Goal: Transaction & Acquisition: Purchase product/service

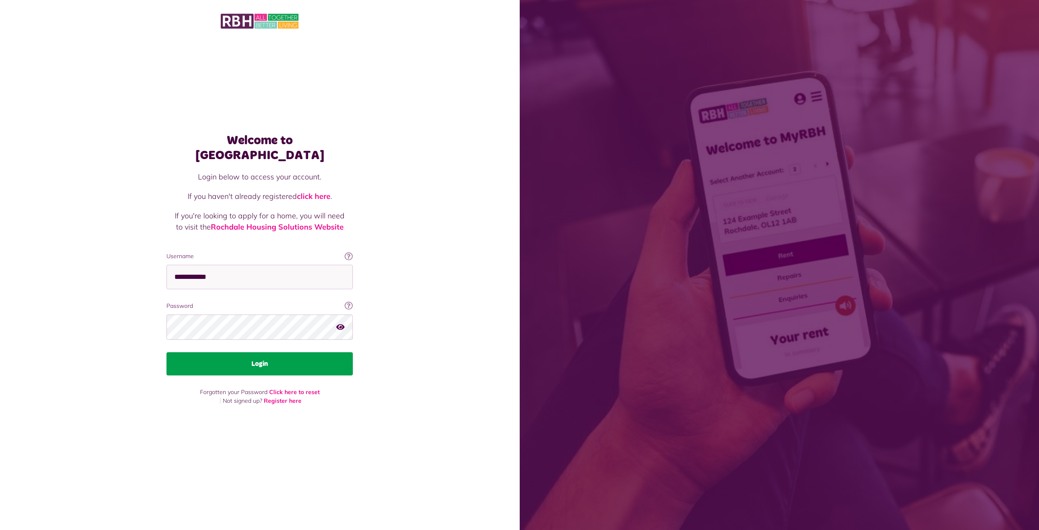
click at [265, 357] on button "Login" at bounding box center [260, 363] width 186 height 23
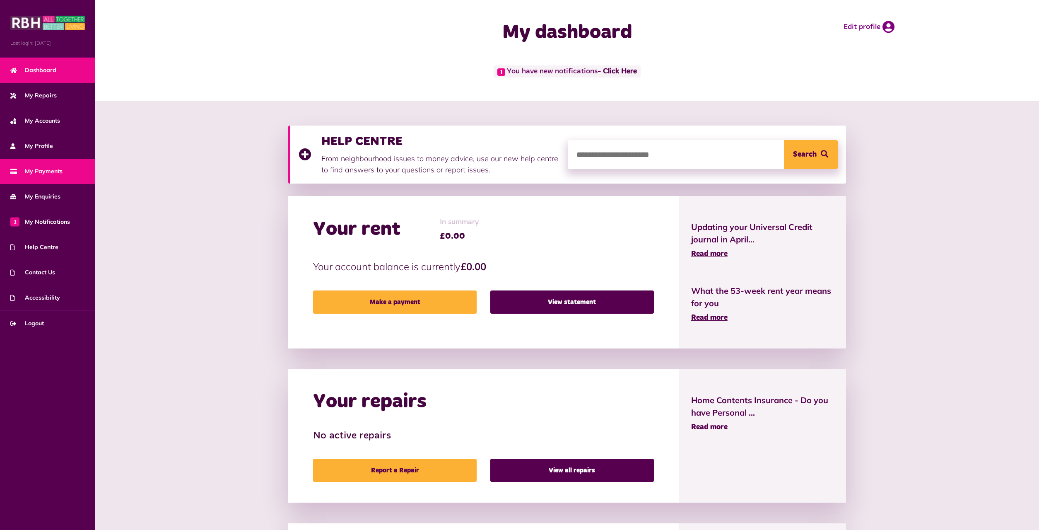
click at [51, 173] on span "My Payments" at bounding box center [36, 171] width 52 height 9
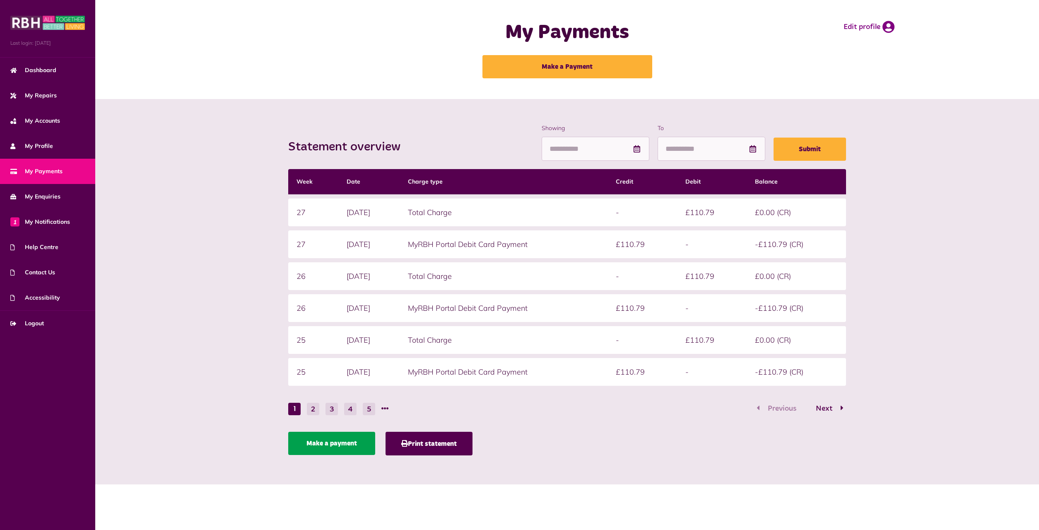
click at [331, 448] on link "Make a payment" at bounding box center [331, 443] width 87 height 23
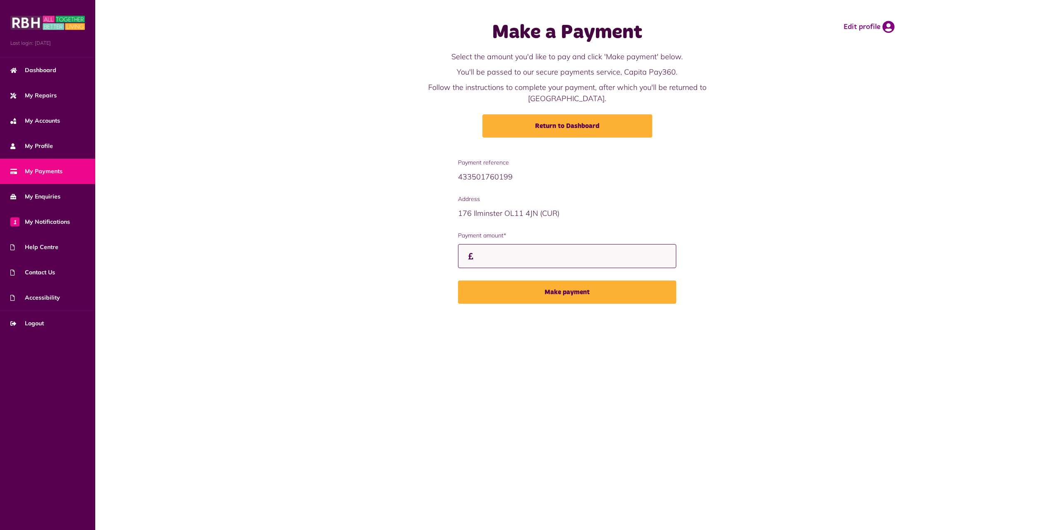
click at [501, 244] on input "Payment amount*" at bounding box center [567, 256] width 218 height 24
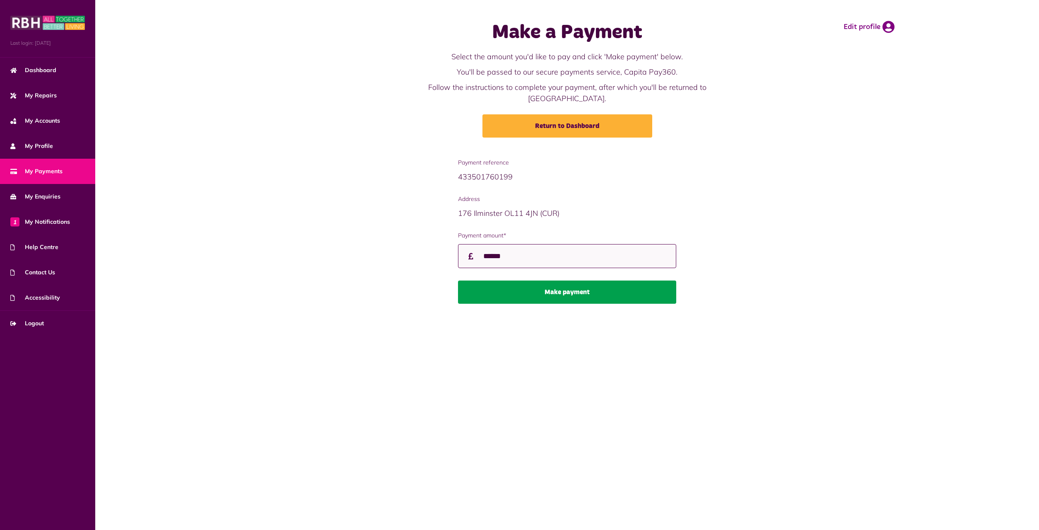
type input "******"
click at [557, 282] on button "Make payment" at bounding box center [567, 291] width 218 height 23
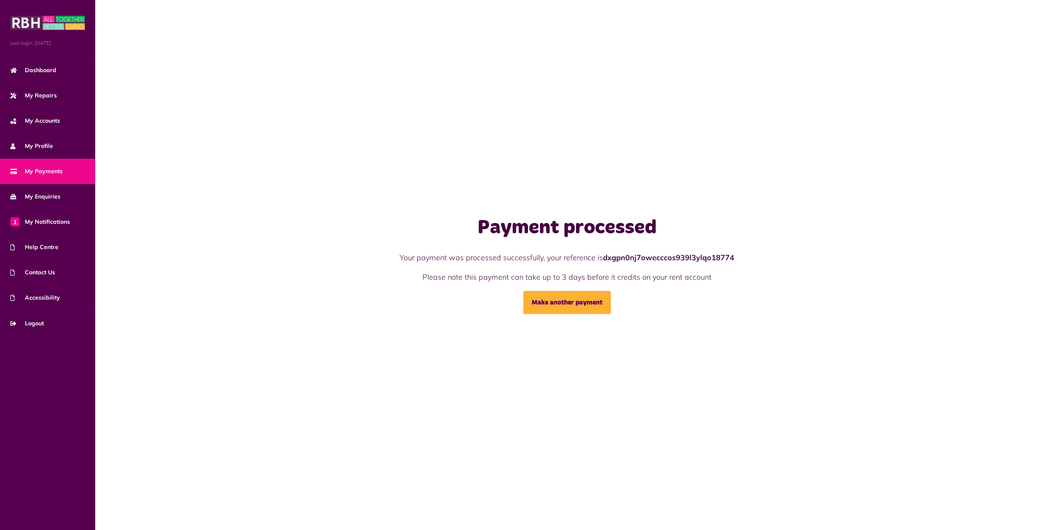
click at [51, 169] on span "My Payments" at bounding box center [36, 171] width 52 height 9
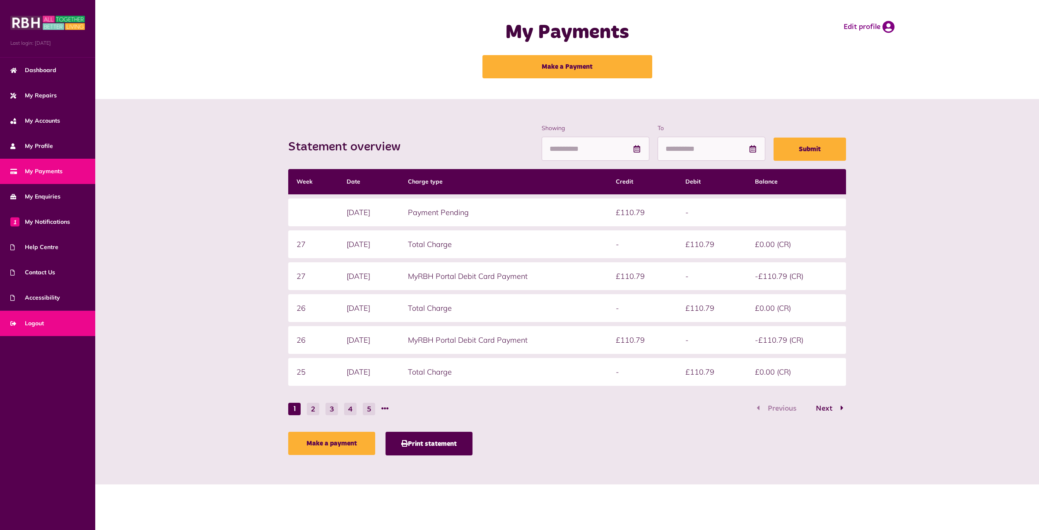
click at [30, 321] on span "Logout" at bounding box center [27, 323] width 34 height 9
